Goal: Transaction & Acquisition: Subscribe to service/newsletter

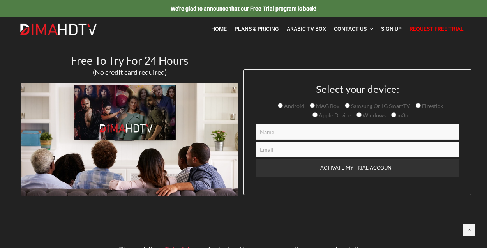
click at [287, 134] on input "Contact form" at bounding box center [357, 132] width 204 height 16
type input "cindy byers"
click at [278, 151] on input "Contact form" at bounding box center [357, 149] width 204 height 16
type input "byers4@telus.net"
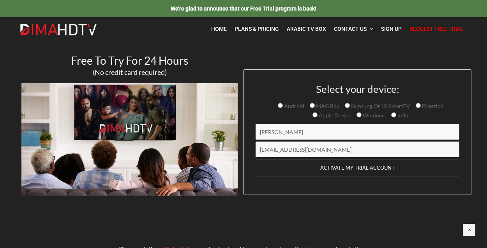
click at [345, 168] on input "ACTIVATE MY TRIAL ACCOUNT" at bounding box center [357, 168] width 204 height 18
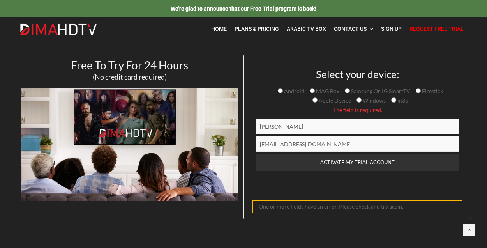
click at [420, 91] on input "Firestick" at bounding box center [417, 90] width 5 height 5
radio input "true"
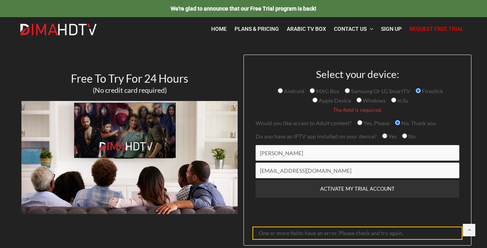
click at [407, 137] on input "No" at bounding box center [404, 135] width 5 height 5
radio input "true"
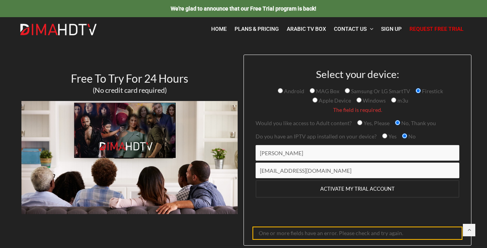
click at [349, 190] on input "ACTIVATE MY TRIAL ACCOUNT" at bounding box center [357, 189] width 204 height 18
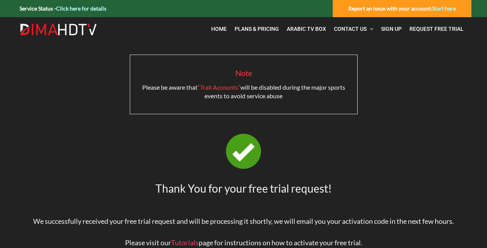
click at [86, 6] on link "Click here for details" at bounding box center [81, 8] width 50 height 7
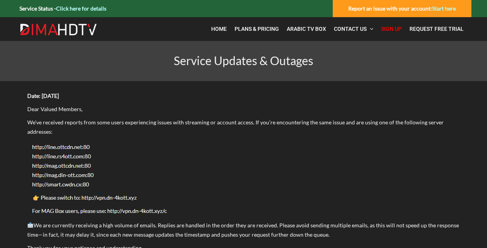
click at [381, 28] on span "Sign Up" at bounding box center [391, 29] width 21 height 6
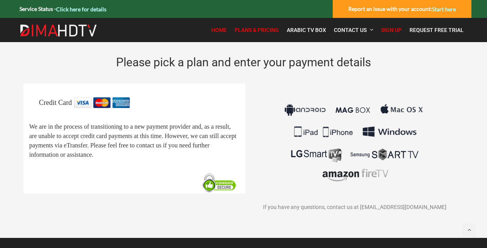
click at [211, 30] on span "Home" at bounding box center [219, 30] width 16 height 6
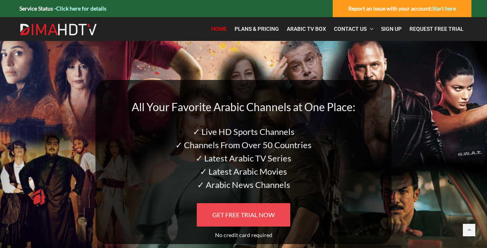
click at [239, 214] on span "GET FREE TRIAL NOW" at bounding box center [243, 214] width 62 height 7
